Goal: Information Seeking & Learning: Learn about a topic

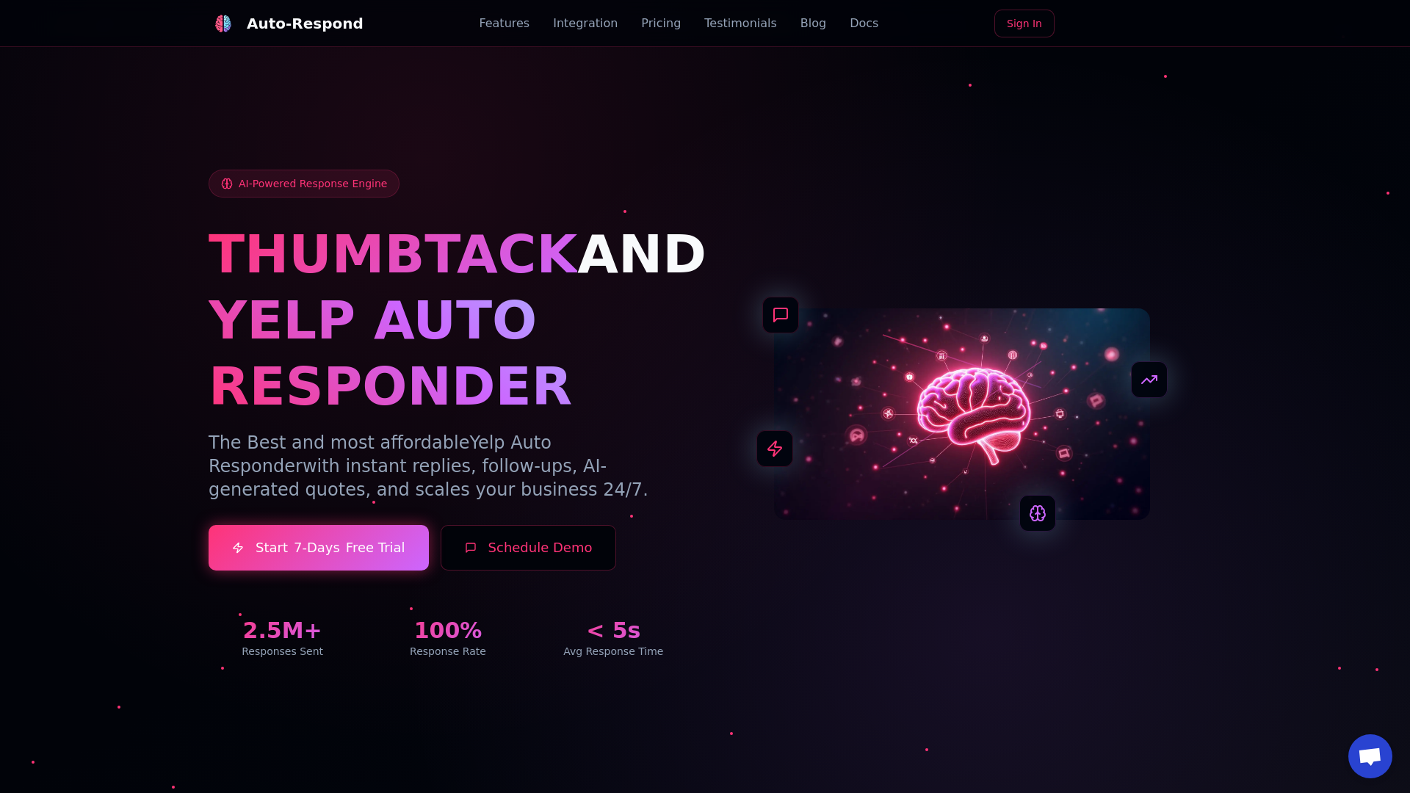
click at [801, 24] on link "Blog" at bounding box center [814, 24] width 26 height 18
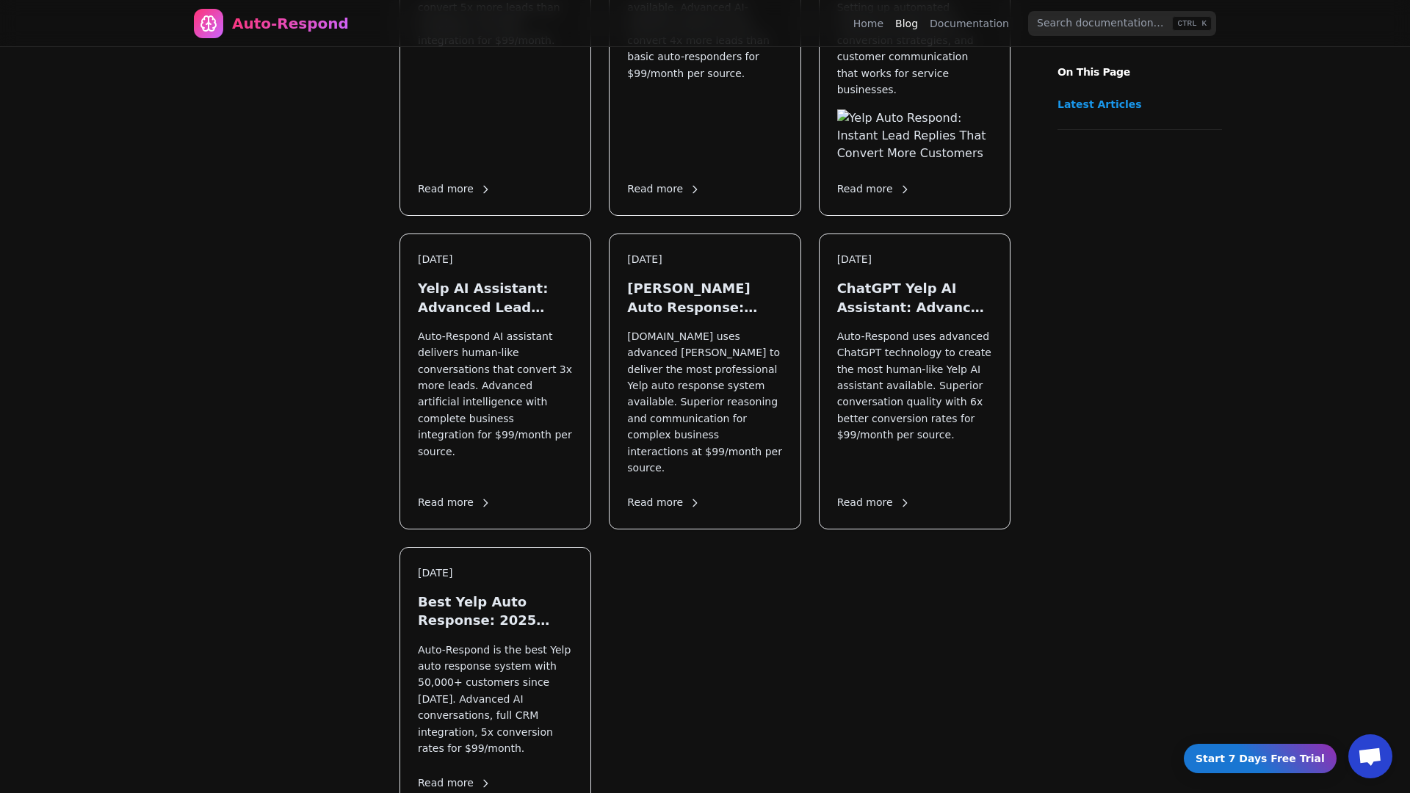
scroll to position [2039, 0]
